Goal: Task Accomplishment & Management: Manage account settings

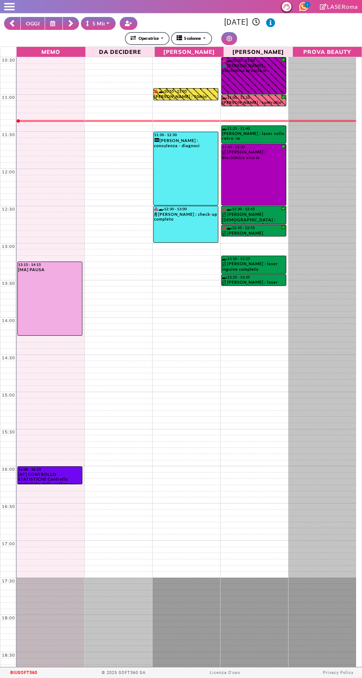
select select "*"
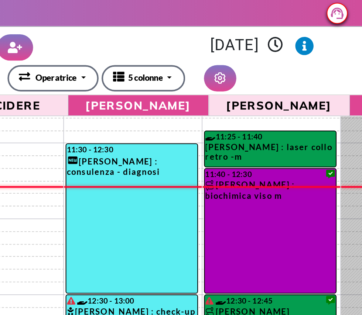
scroll to position [63, 0]
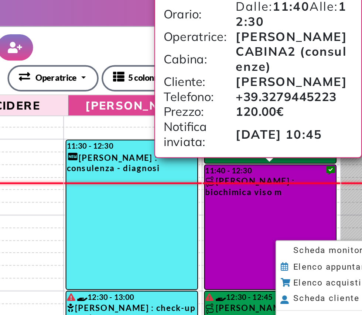
click at [278, 124] on span "Scheda monitoraggio" at bounding box center [288, 123] width 46 height 5
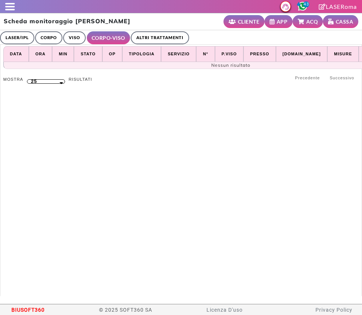
select select "**"
click at [151, 32] on link "ALTRI TRATTAMENTI" at bounding box center [160, 37] width 58 height 13
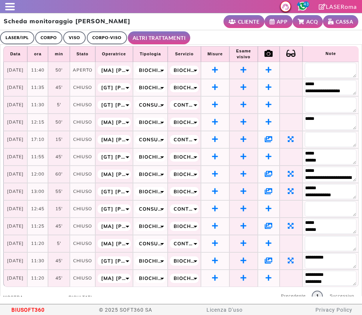
click at [168, 39] on link "ALTRI TRATTAMENTI" at bounding box center [159, 37] width 63 height 13
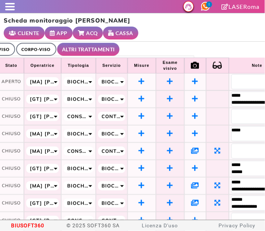
scroll to position [0, 80]
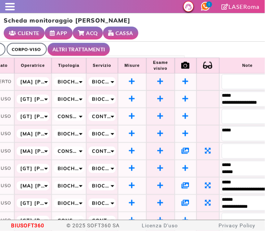
click at [189, 98] on icon at bounding box center [186, 98] width 6 height 7
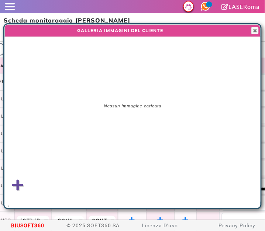
click at [22, 187] on icon at bounding box center [17, 185] width 11 height 13
click at [0, 0] on input "file" at bounding box center [0, 0] width 0 height 0
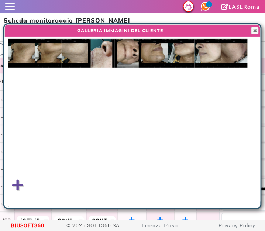
click at [238, 52] on img at bounding box center [234, 53] width 27 height 29
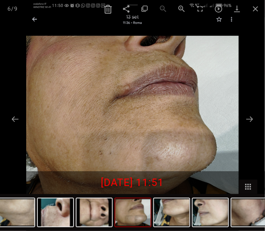
click at [168, 175] on div "27/09/2025 11:51" at bounding box center [132, 182] width 265 height 23
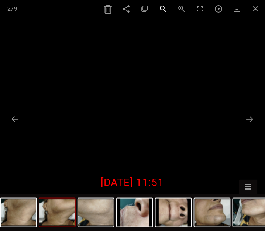
click at [162, 13] on span at bounding box center [163, 8] width 18 height 17
click at [259, 9] on span at bounding box center [255, 8] width 18 height 17
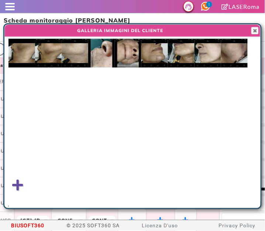
click at [253, 24] on div at bounding box center [132, 24] width 256 height 1
click at [260, 29] on div at bounding box center [260, 116] width 1 height 184
click at [257, 31] on span "button" at bounding box center [255, 31] width 6 height 6
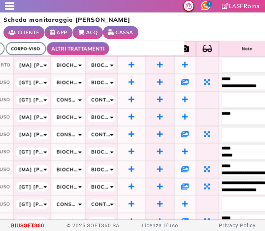
click at [204, 63] on td at bounding box center [207, 66] width 23 height 17
click at [63, 27] on link "APP" at bounding box center [59, 33] width 28 height 13
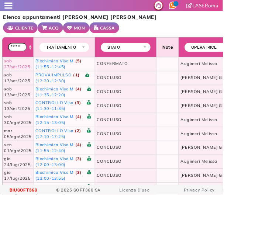
click at [89, 34] on small "MON" at bounding box center [95, 33] width 14 height 8
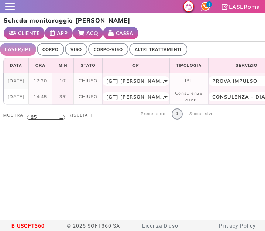
select select "**"
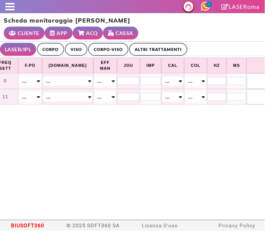
scroll to position [0, 369]
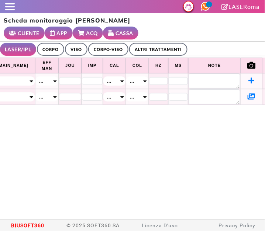
click at [152, 48] on link "ALTRI TRATTAMENTI" at bounding box center [158, 49] width 58 height 13
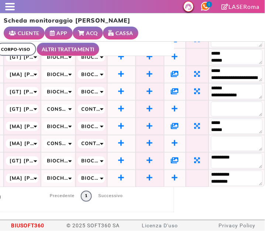
scroll to position [117, 100]
click at [171, 157] on icon at bounding box center [175, 160] width 8 height 7
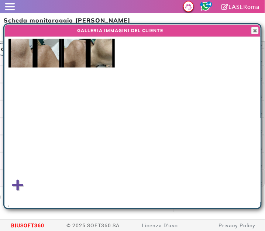
click at [24, 52] on img at bounding box center [21, 53] width 27 height 29
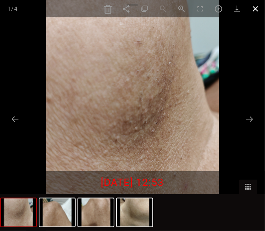
click at [256, 8] on span at bounding box center [255, 8] width 18 height 17
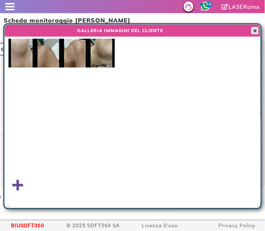
click at [257, 30] on span "button" at bounding box center [255, 31] width 6 height 6
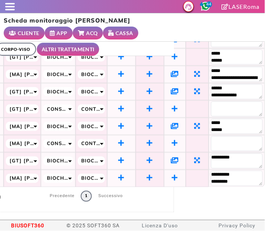
click at [171, 157] on icon at bounding box center [175, 160] width 8 height 7
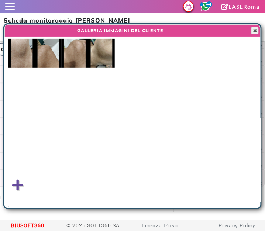
click at [255, 31] on span "button" at bounding box center [255, 31] width 6 height 6
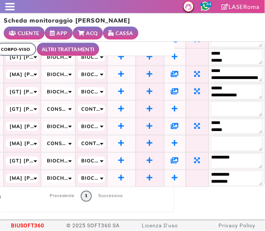
click at [171, 122] on icon at bounding box center [175, 125] width 8 height 7
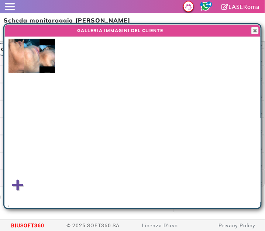
click at [45, 67] on img at bounding box center [46, 56] width 15 height 34
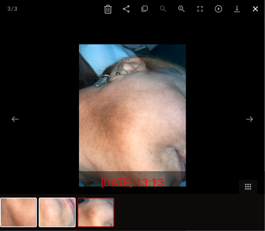
click at [260, 8] on span at bounding box center [255, 8] width 18 height 17
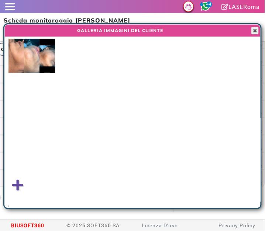
click at [256, 31] on span "button" at bounding box center [255, 31] width 6 height 6
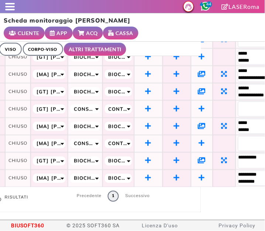
scroll to position [117, 64]
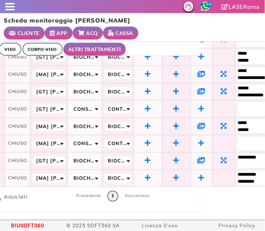
click at [204, 88] on icon at bounding box center [202, 91] width 8 height 7
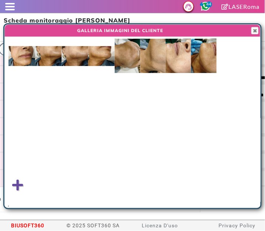
click at [46, 53] on img at bounding box center [48, 56] width 27 height 20
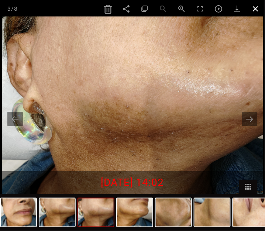
click at [258, 10] on span at bounding box center [255, 8] width 18 height 17
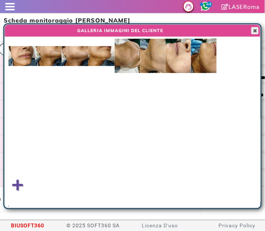
click at [257, 28] on span "button" at bounding box center [255, 31] width 6 height 6
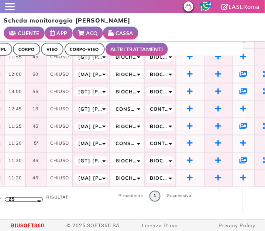
scroll to position [117, 2]
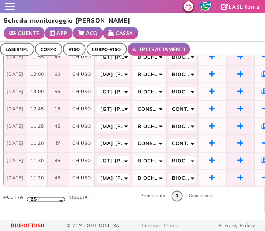
click at [14, 46] on link "LASER/IPL" at bounding box center [17, 49] width 34 height 13
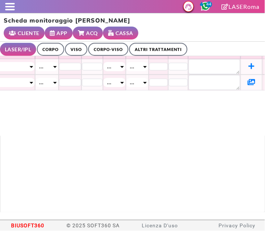
click at [248, 81] on icon at bounding box center [252, 82] width 8 height 7
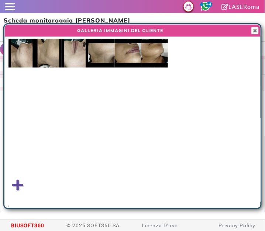
click at [99, 53] on img at bounding box center [101, 53] width 27 height 29
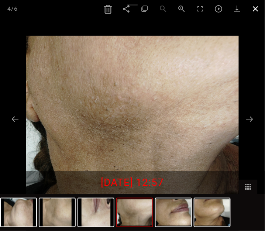
click at [258, 10] on span at bounding box center [255, 8] width 18 height 17
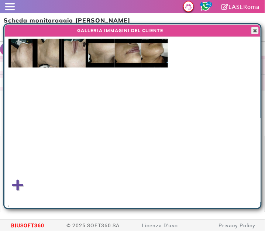
click at [257, 30] on span "button" at bounding box center [255, 31] width 6 height 6
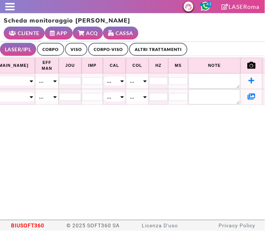
click at [151, 49] on link "ALTRI TRATTAMENTI" at bounding box center [158, 49] width 58 height 13
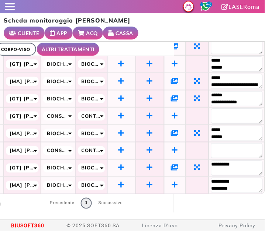
scroll to position [111, 100]
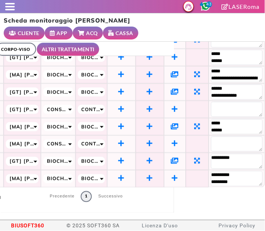
click at [173, 126] on icon at bounding box center [175, 126] width 8 height 7
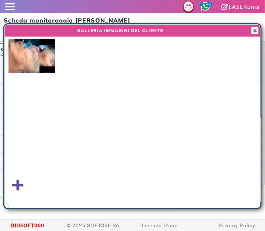
click at [48, 62] on img at bounding box center [46, 56] width 15 height 34
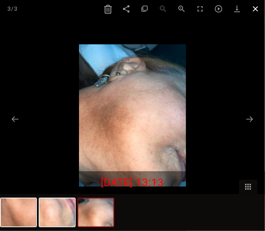
click at [258, 4] on span at bounding box center [255, 8] width 18 height 17
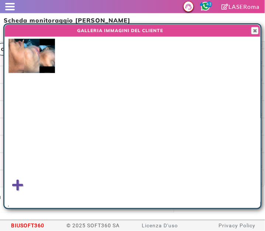
click at [260, 30] on div at bounding box center [260, 116] width 1 height 184
click at [257, 30] on span "button" at bounding box center [255, 31] width 6 height 6
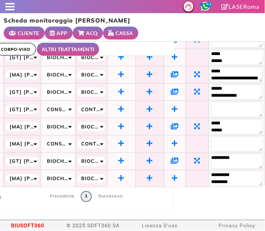
click at [171, 91] on icon at bounding box center [175, 91] width 8 height 7
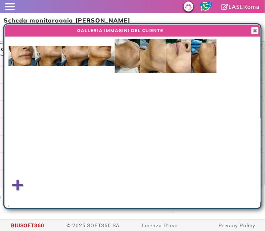
click at [260, 28] on div at bounding box center [260, 116] width 1 height 184
click at [257, 30] on span "button" at bounding box center [255, 31] width 6 height 6
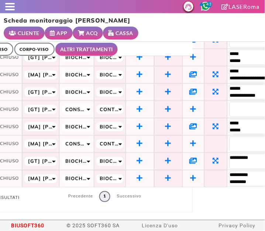
scroll to position [111, 72]
click at [197, 75] on icon at bounding box center [194, 74] width 8 height 7
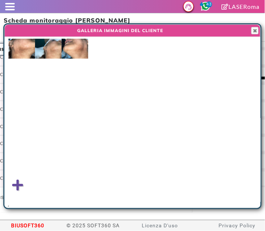
click at [19, 52] on img at bounding box center [21, 49] width 27 height 20
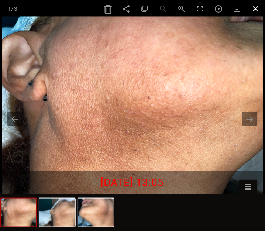
click at [256, 10] on span at bounding box center [255, 8] width 18 height 17
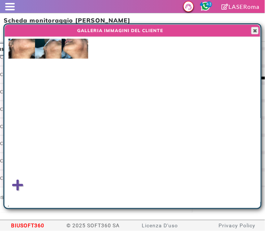
click at [256, 28] on span "button" at bounding box center [255, 31] width 6 height 6
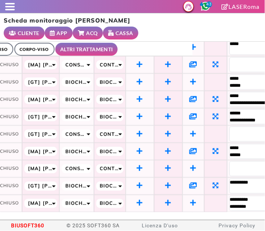
scroll to position [65, 72]
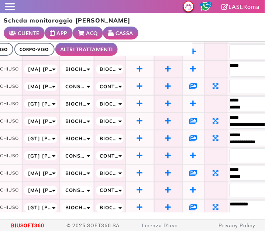
click at [197, 120] on icon at bounding box center [194, 120] width 8 height 7
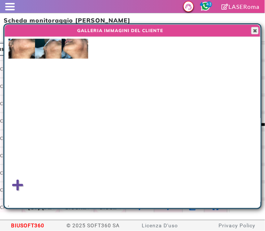
click at [256, 28] on span "button" at bounding box center [255, 31] width 6 height 6
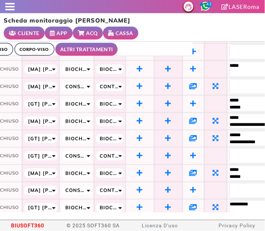
click at [197, 83] on icon at bounding box center [194, 86] width 8 height 7
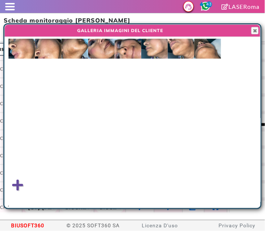
click at [70, 51] on img at bounding box center [75, 49] width 27 height 20
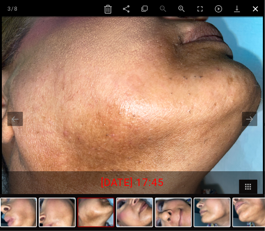
click at [256, 10] on span at bounding box center [255, 8] width 18 height 17
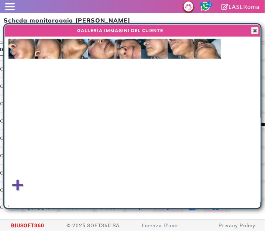
click at [256, 30] on span "button" at bounding box center [255, 31] width 6 height 6
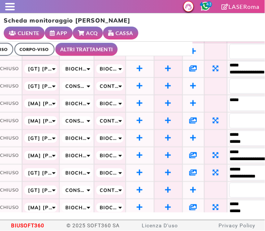
scroll to position [30, 73]
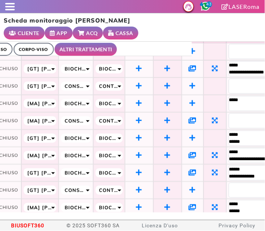
click at [197, 118] on icon at bounding box center [193, 120] width 8 height 7
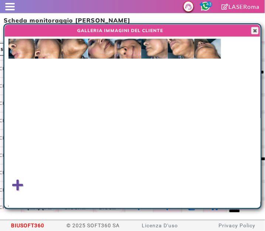
click at [257, 28] on span "button" at bounding box center [255, 31] width 6 height 6
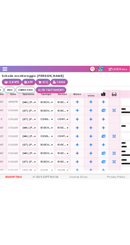
scroll to position [8, 52]
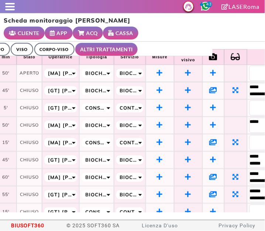
click at [217, 90] on icon at bounding box center [214, 90] width 8 height 7
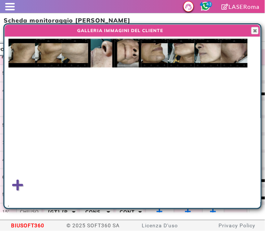
click at [21, 56] on img at bounding box center [21, 53] width 27 height 29
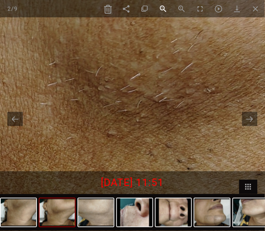
click at [163, 14] on span at bounding box center [163, 8] width 18 height 17
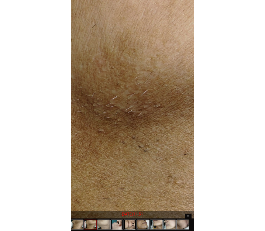
scroll to position [8, 3]
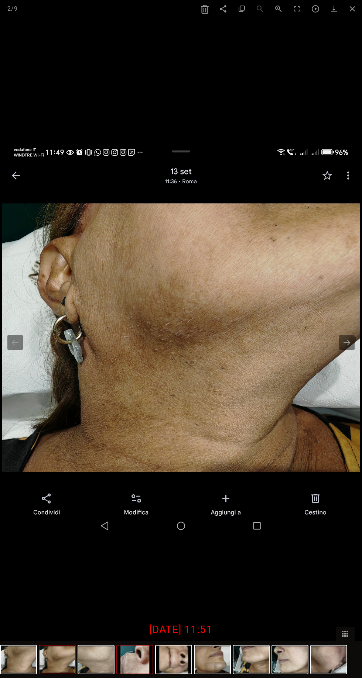
click at [136, 231] on img at bounding box center [134, 660] width 35 height 28
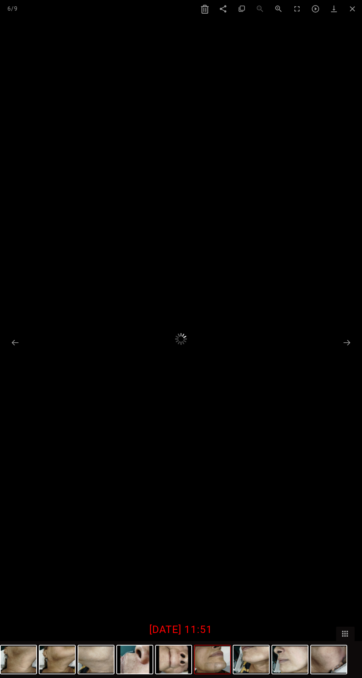
click at [223, 231] on img at bounding box center [211, 660] width 35 height 28
click at [255, 231] on img at bounding box center [250, 660] width 35 height 28
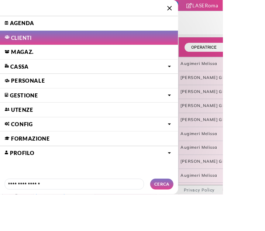
click at [38, 31] on link "Agenda" at bounding box center [106, 27] width 212 height 17
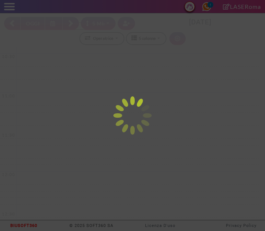
select select "*"
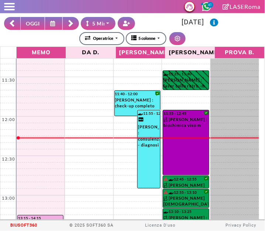
scroll to position [61, 0]
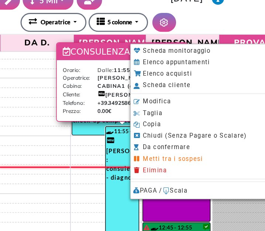
click at [176, 94] on span "Modifica" at bounding box center [172, 92] width 19 height 5
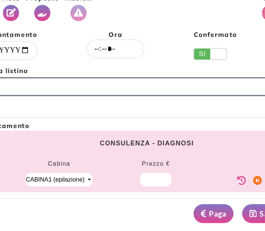
select select "*****"
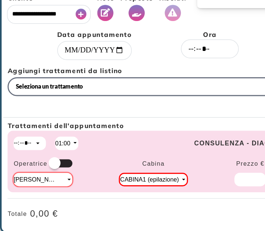
click at [92, 34] on icon "Vedi Proposte" at bounding box center [93, 32] width 7 height 6
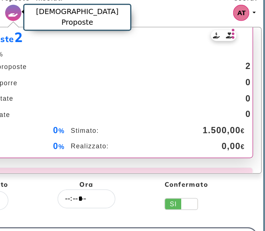
scroll to position [0, 0]
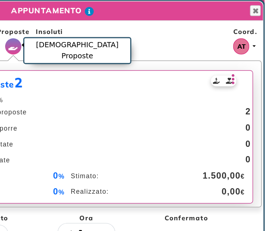
click at [241, 52] on icon at bounding box center [243, 54] width 5 height 10
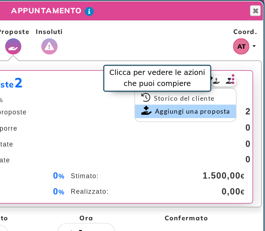
click at [204, 79] on link "Aggiungi una proposta" at bounding box center [211, 76] width 69 height 9
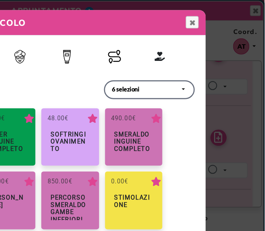
scroll to position [183, 0]
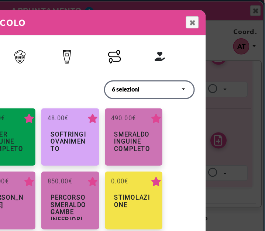
click at [162, 39] on img "button" at bounding box center [162, 39] width 9 height 9
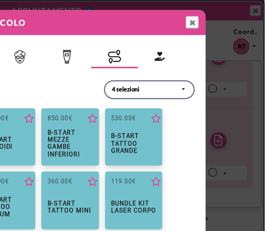
scroll to position [0, 0]
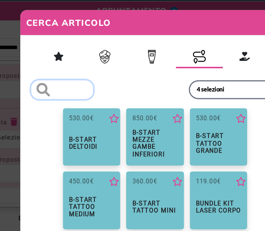
click at [77, 66] on input "search" at bounding box center [69, 61] width 42 height 13
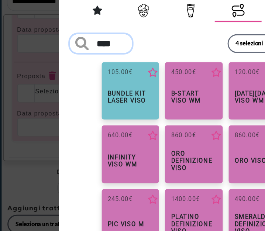
type input "****"
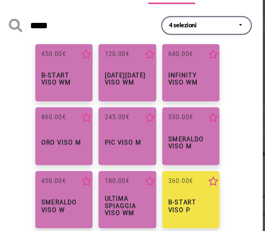
click at [93, 144] on h6 "ORO Viso M" at bounding box center [86, 141] width 27 height 5
type input "******"
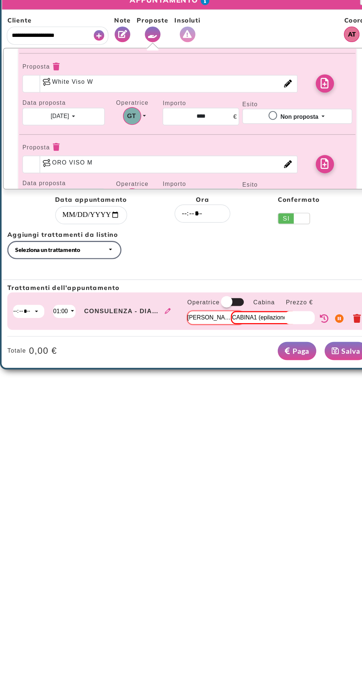
scroll to position [141, 0]
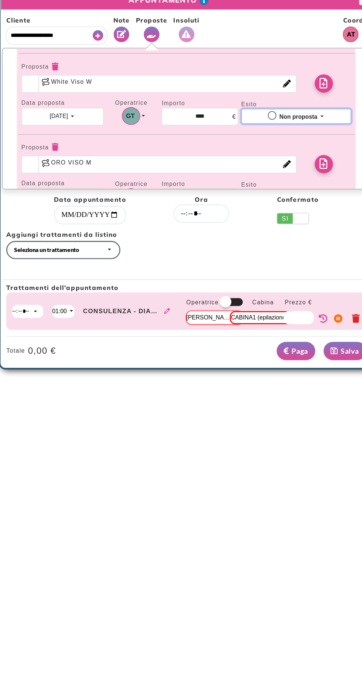
click at [215, 89] on strong "Non proposta" at bounding box center [211, 90] width 27 height 4
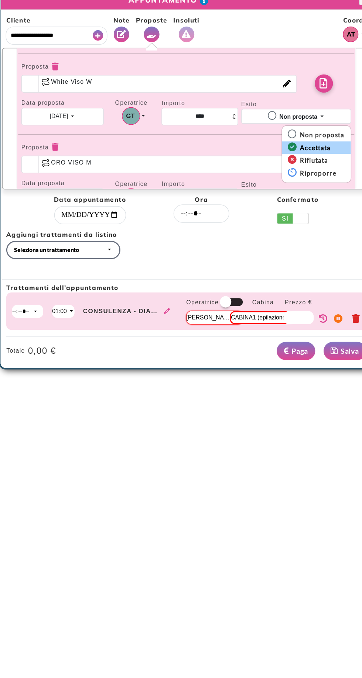
click at [223, 112] on strong "Accettata" at bounding box center [223, 113] width 24 height 6
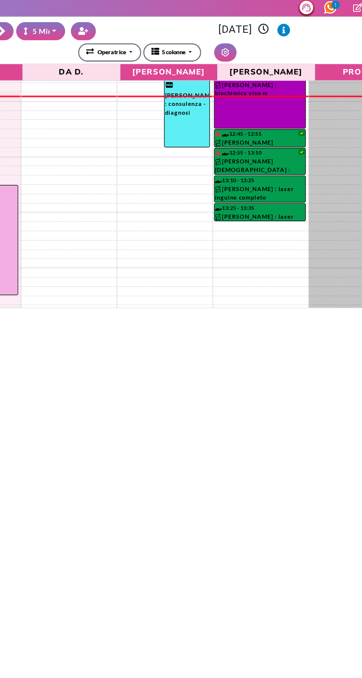
scroll to position [142, 0]
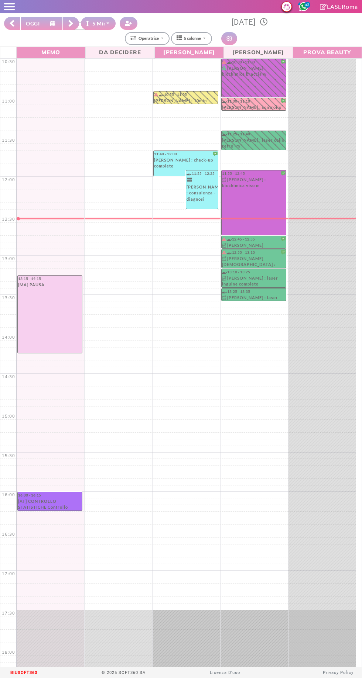
select select "*"
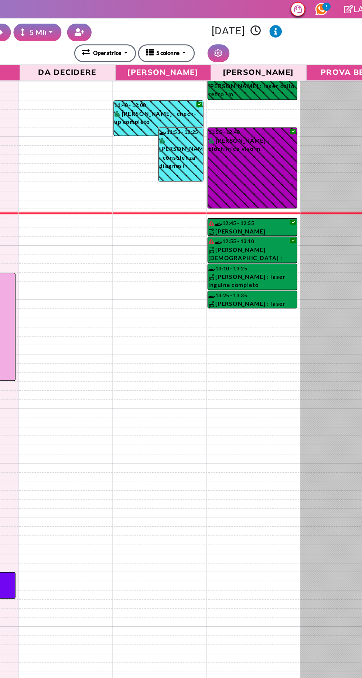
scroll to position [139, 0]
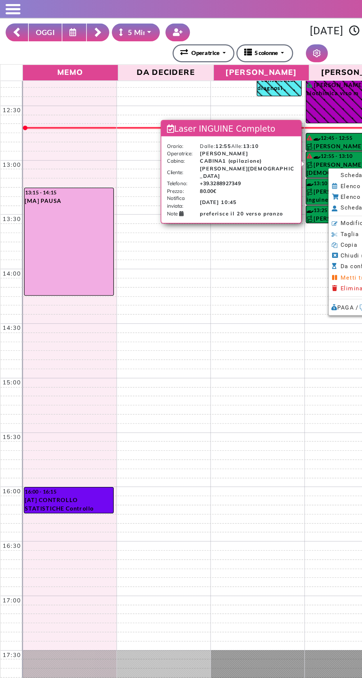
click at [253, 127] on span "Scheda monitoraggio" at bounding box center [269, 126] width 46 height 5
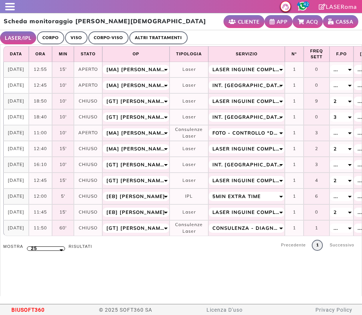
select select "**"
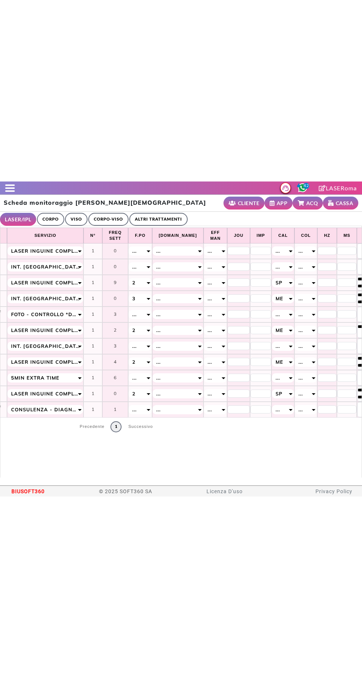
scroll to position [0, 194]
